Goal: Complete application form

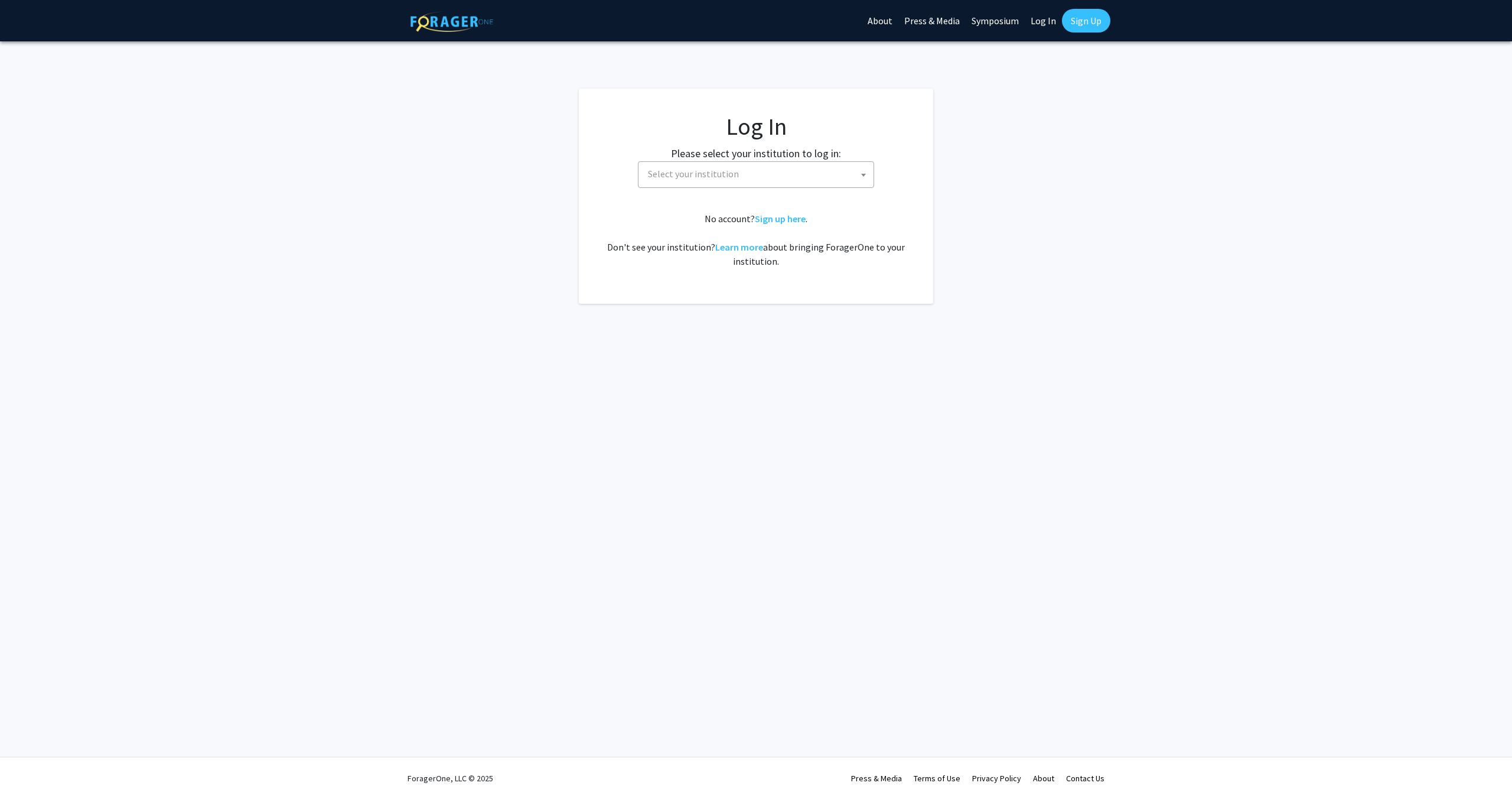
select select
click at [809, 175] on span "Select your institution" at bounding box center [757, 174] width 230 height 25
type input "emory"
select select "12"
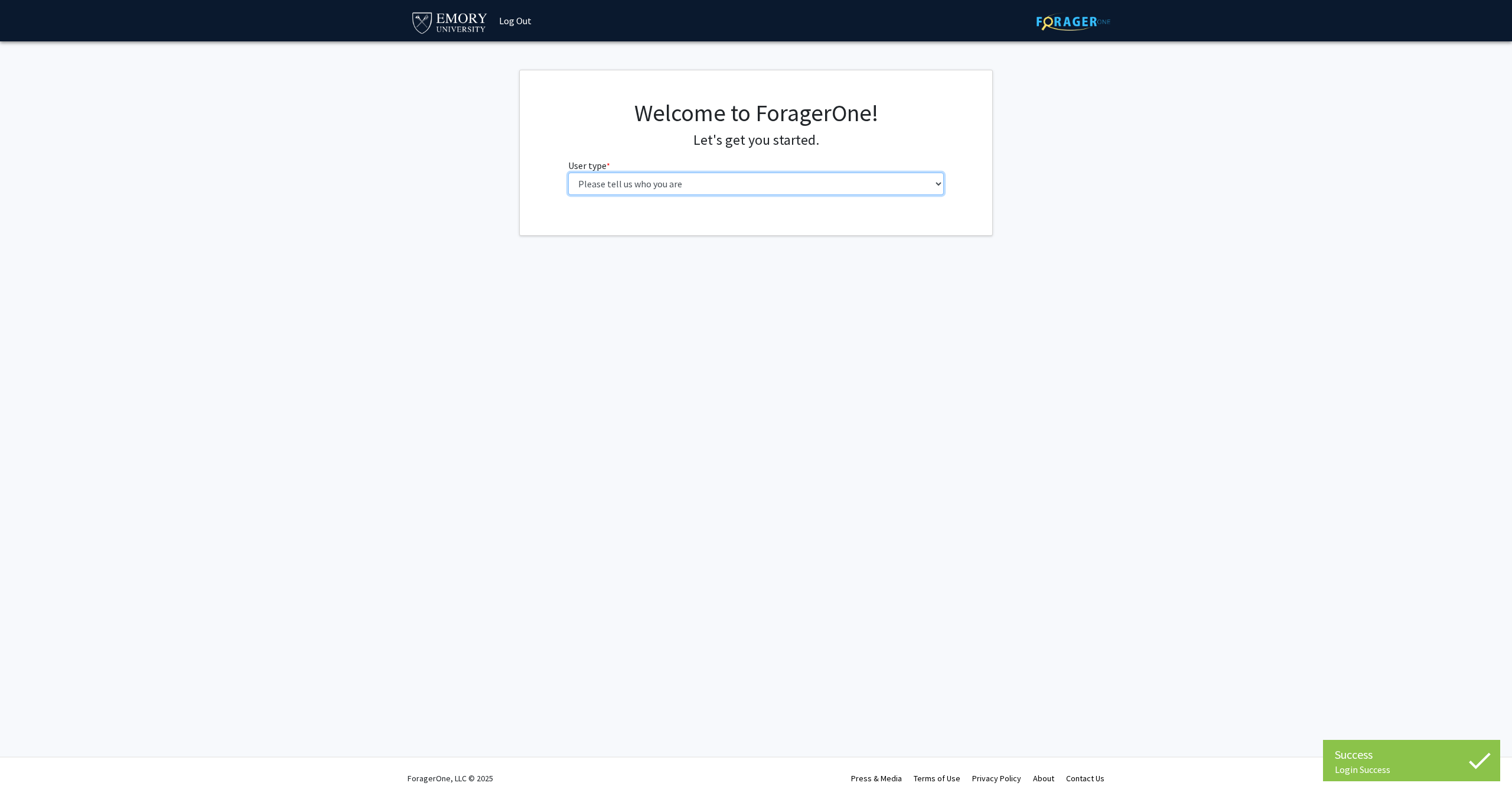
click at [751, 190] on select "Please tell us who you are Undergraduate Student Master's Student Doctoral Cand…" at bounding box center [756, 183] width 376 height 23
select select "5: faculty"
click at [568, 173] on select "Please tell us who you are Undergraduate Student Master's Student Doctoral Cand…" at bounding box center [756, 183] width 376 height 23
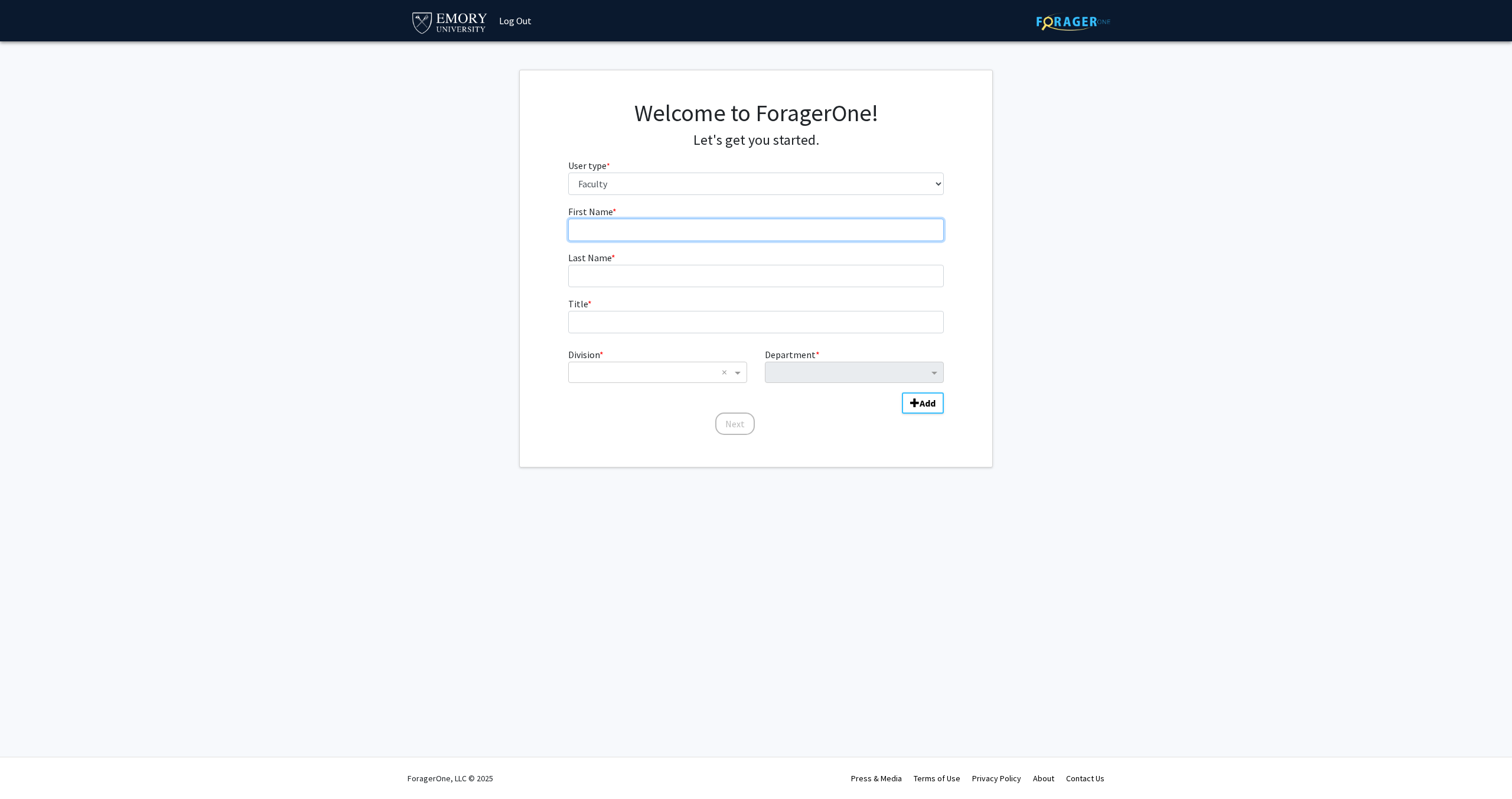
click at [737, 234] on input "First Name * required" at bounding box center [756, 229] width 376 height 23
type input "Elizabeth"
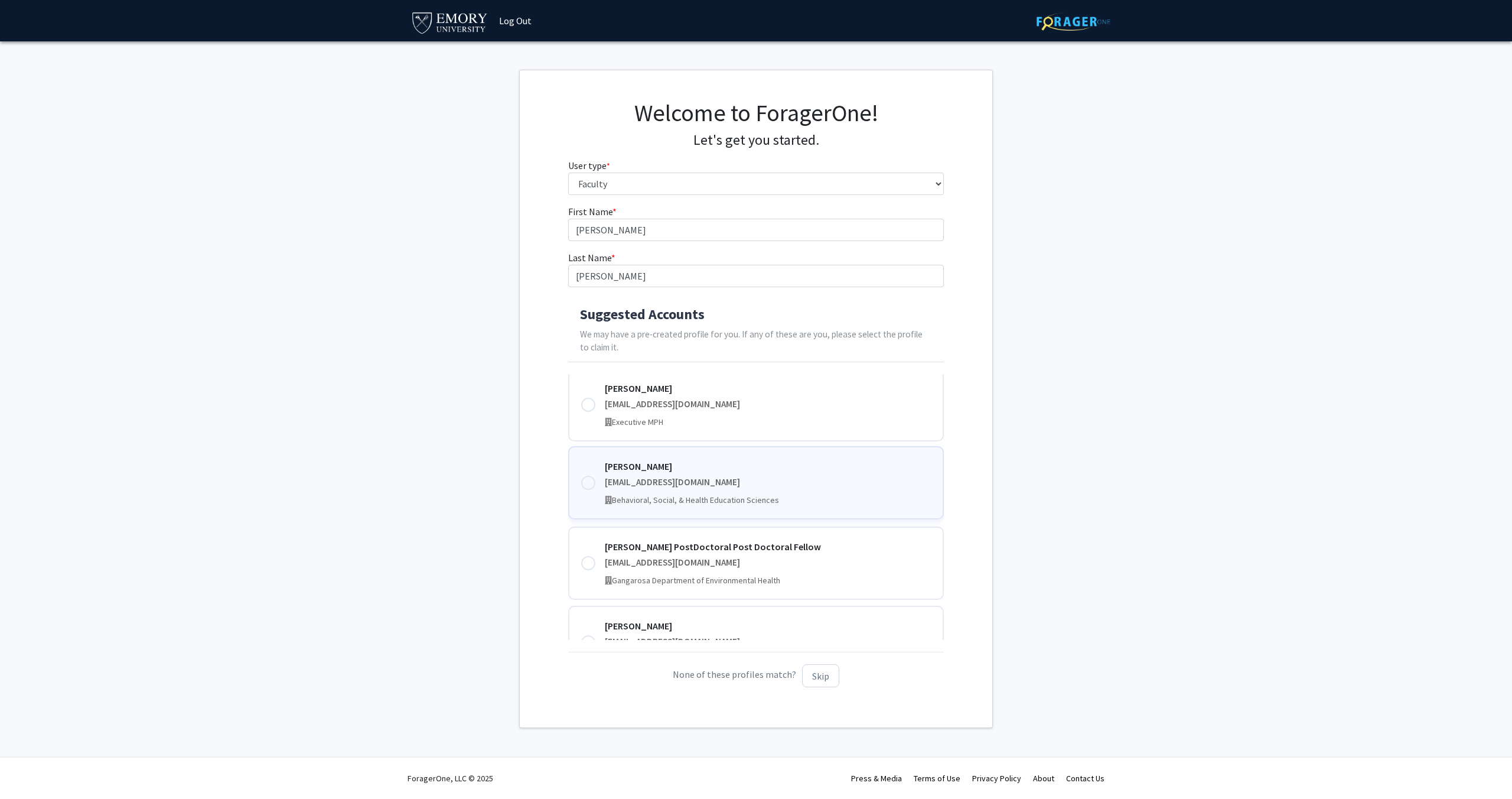
scroll to position [324, 0]
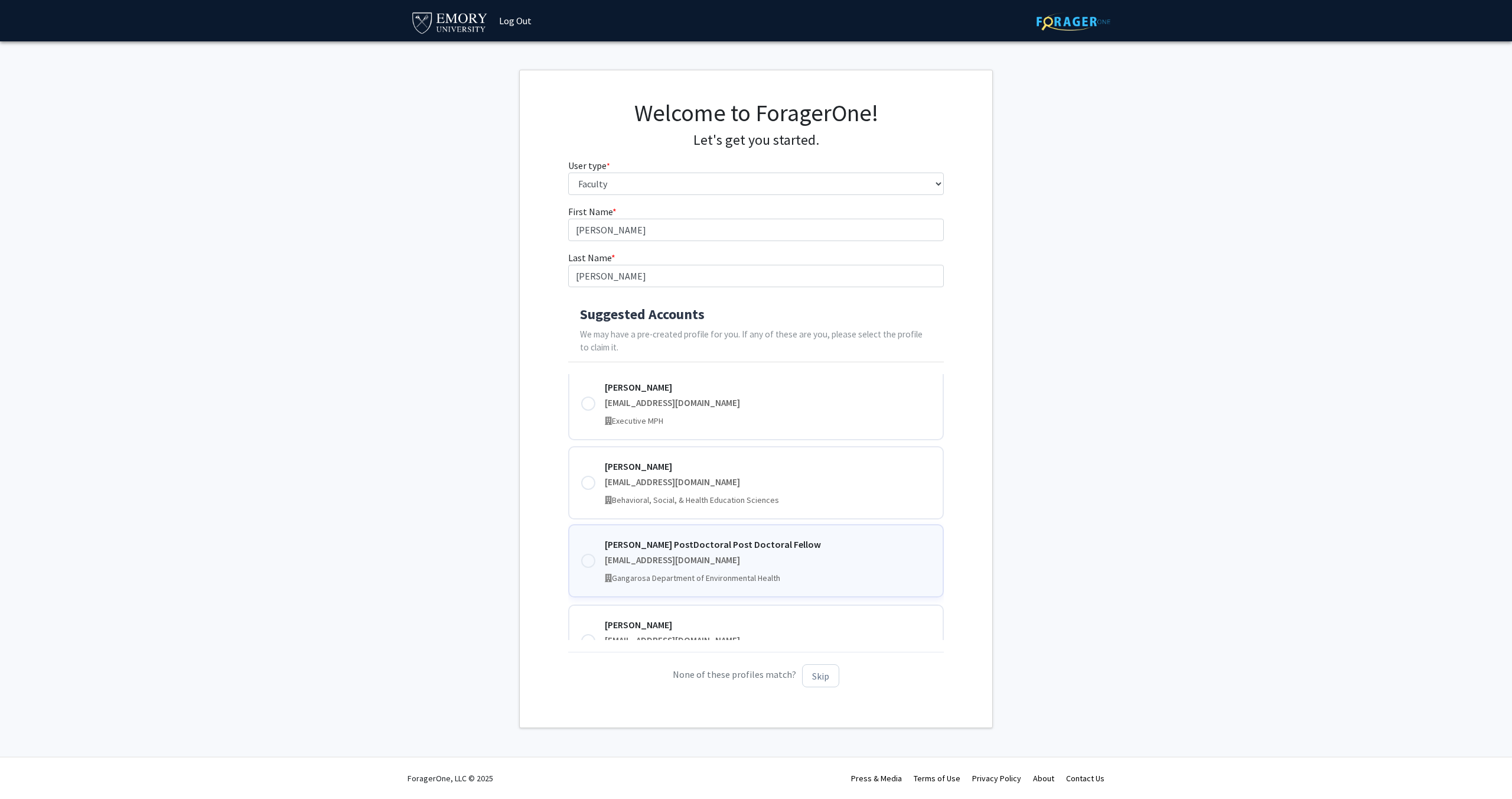
click at [590, 562] on div at bounding box center [588, 561] width 14 height 14
type input "Goehring PostDoctoral Post Doctoral Fellow"
click at [756, 714] on button "Next" at bounding box center [752, 714] width 39 height 23
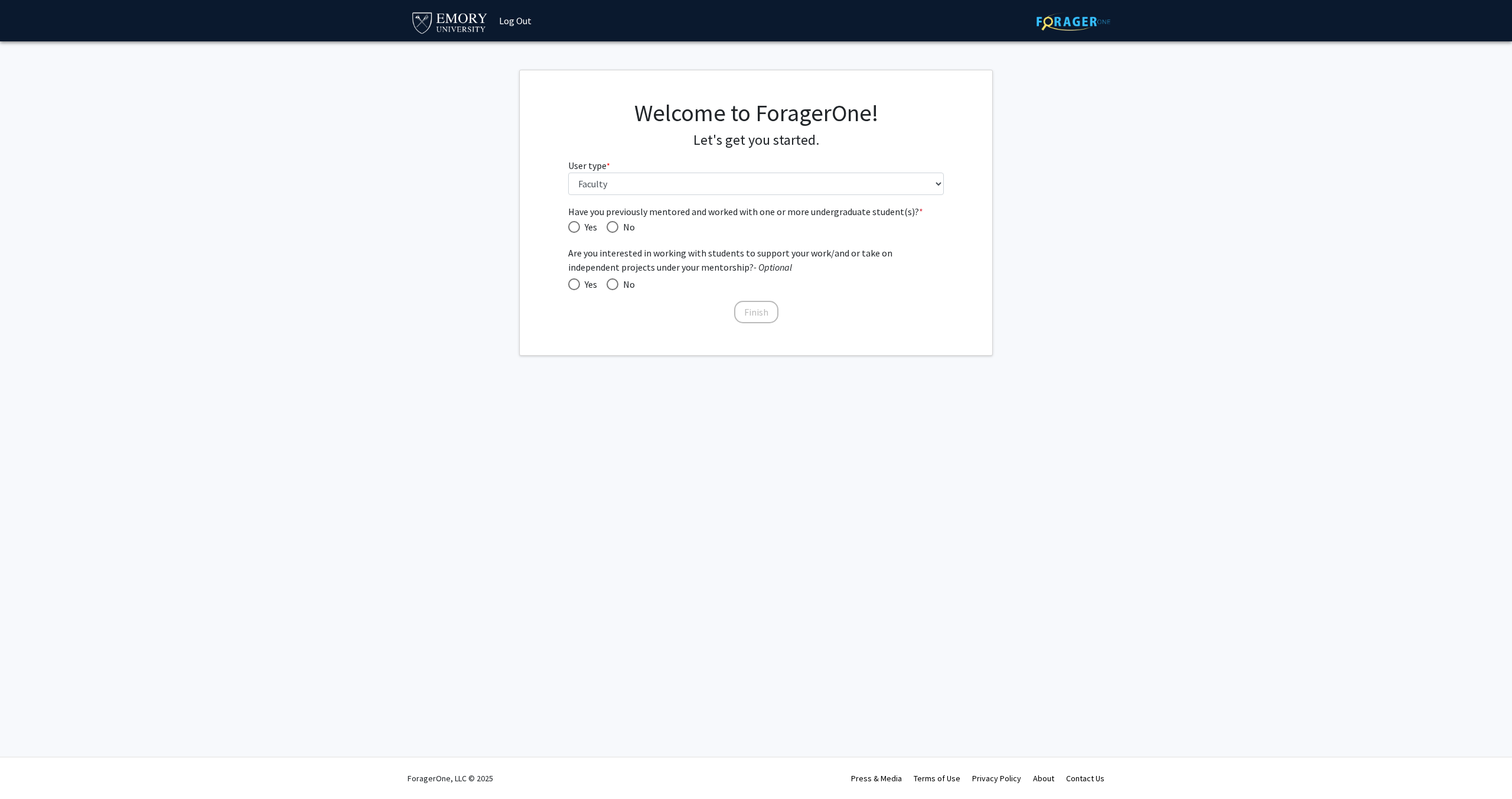
click at [570, 225] on span "Have you previously mentored and worked with one or more undergraduate student(…" at bounding box center [574, 226] width 12 height 12
click at [570, 225] on input "Yes" at bounding box center [574, 226] width 12 height 12
radio input "true"
click at [566, 282] on div "Have you previously mentored and worked with one or more undergraduate student(…" at bounding box center [756, 265] width 394 height 121
click at [570, 283] on span at bounding box center [574, 284] width 12 height 12
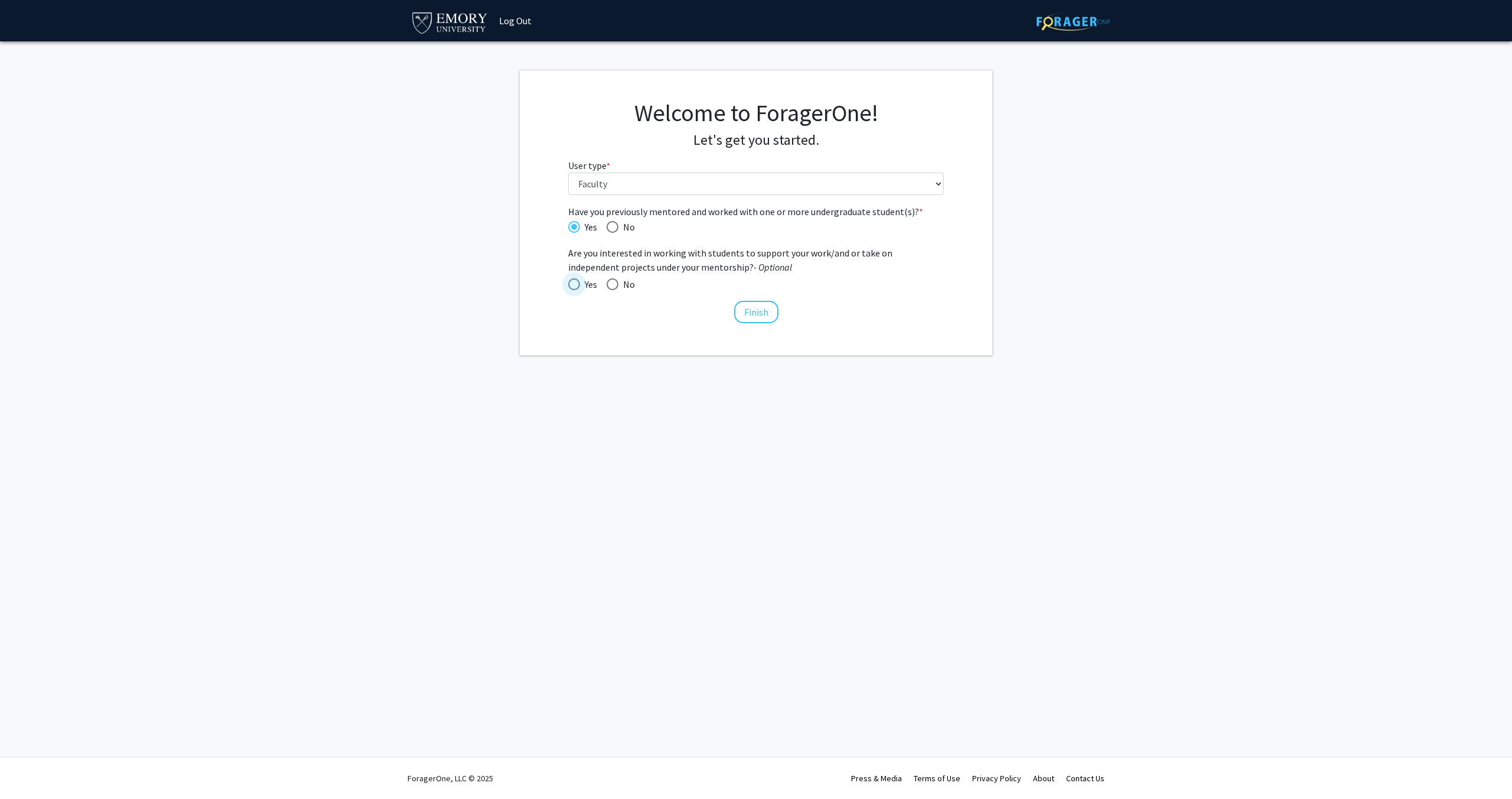
click at [570, 283] on input "Yes" at bounding box center [574, 284] width 12 height 12
radio input "true"
click at [758, 310] on button "Finish" at bounding box center [756, 312] width 44 height 23
